Goal: Task Accomplishment & Management: Manage account settings

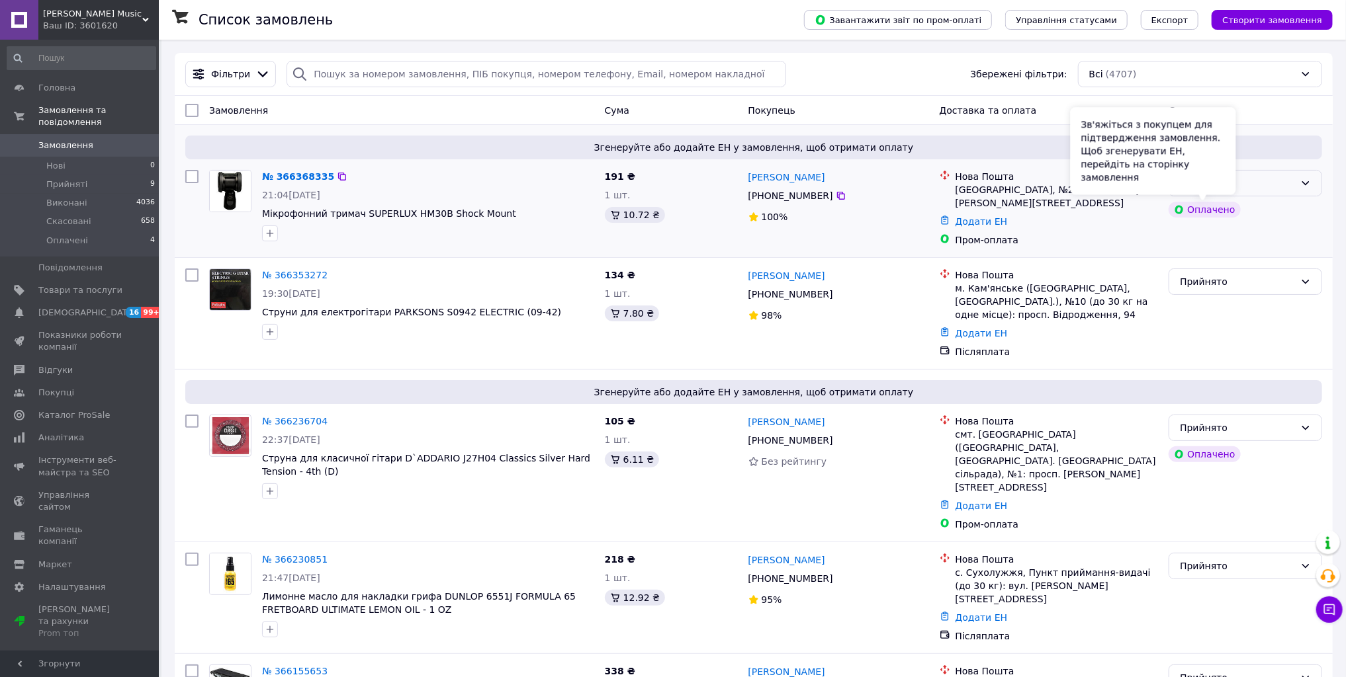
click at [1228, 183] on div "Зв'яжіться з покупцем для підтвердження замовлення. Щоб згенерувати ЕН, перейді…" at bounding box center [1152, 150] width 165 height 87
click at [1262, 189] on div "Оплачено" at bounding box center [1237, 183] width 115 height 15
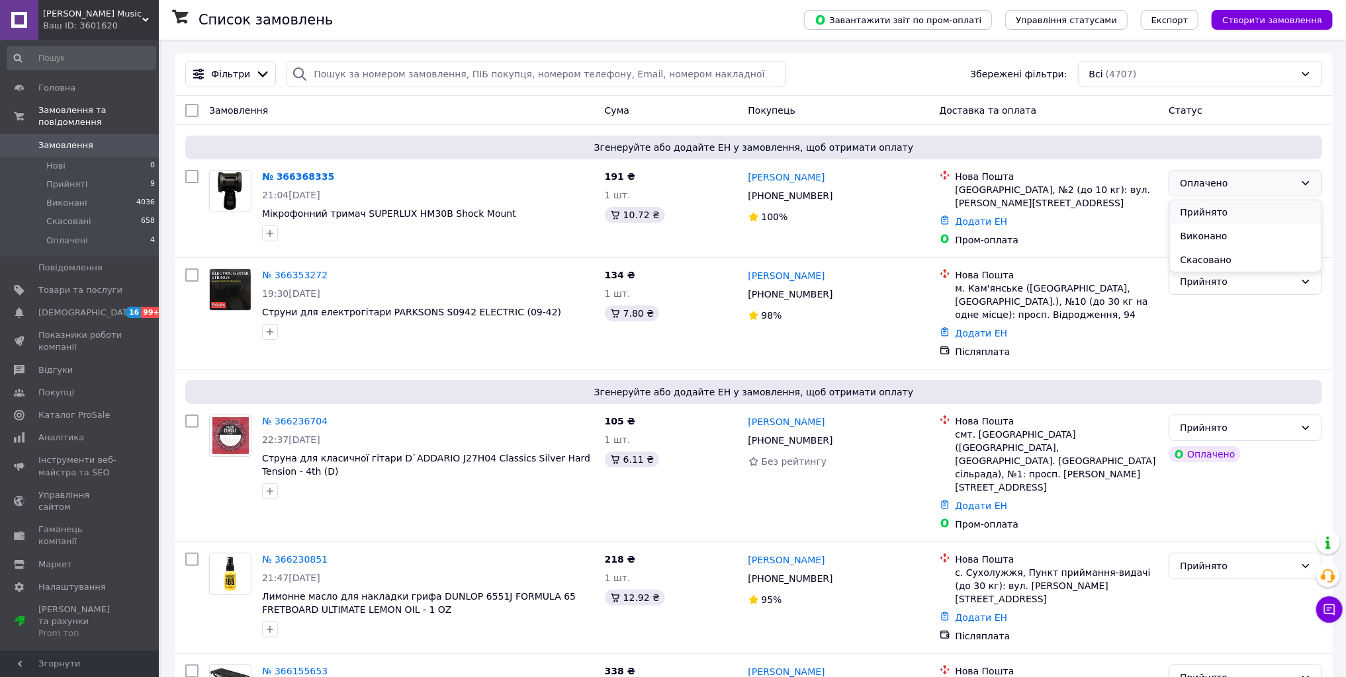
click at [1247, 208] on li "Прийнято" at bounding box center [1246, 212] width 152 height 24
drag, startPoint x: 503, startPoint y: 213, endPoint x: 359, endPoint y: 209, distance: 144.3
click at [359, 209] on span "Мікрофонний тримач SUPERLUX HM30B Shock Mount" at bounding box center [428, 213] width 332 height 13
copy span "SUPERLUX HM30B Shock Mount"
